Goal: Task Accomplishment & Management: Manage account settings

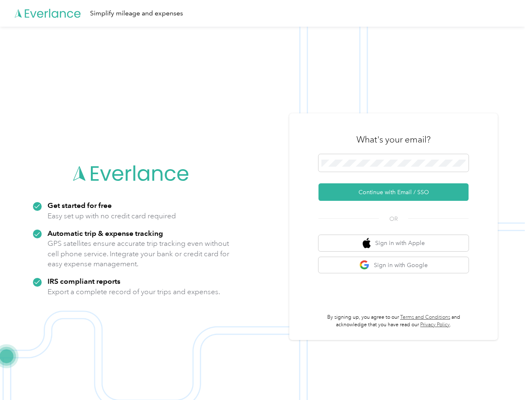
click at [264, 200] on img at bounding box center [262, 227] width 525 height 400
click at [264, 13] on div "Simplify mileage and expenses" at bounding box center [262, 13] width 525 height 27
click at [397, 192] on button "Continue with Email / SSO" at bounding box center [393, 192] width 150 height 18
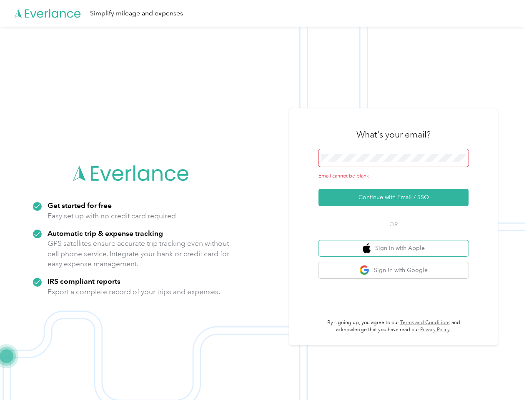
click at [397, 243] on button "Sign in with Apple" at bounding box center [393, 248] width 150 height 16
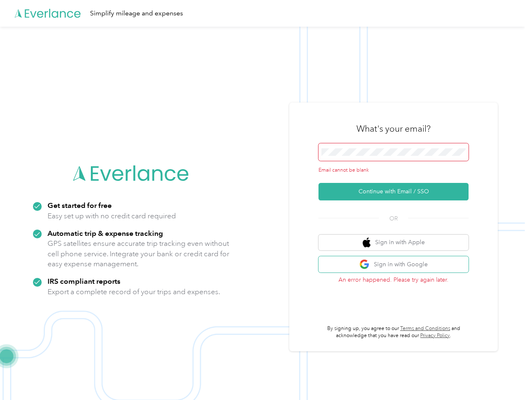
click at [397, 265] on button "Sign in with Google" at bounding box center [393, 264] width 150 height 16
